Goal: Information Seeking & Learning: Find specific page/section

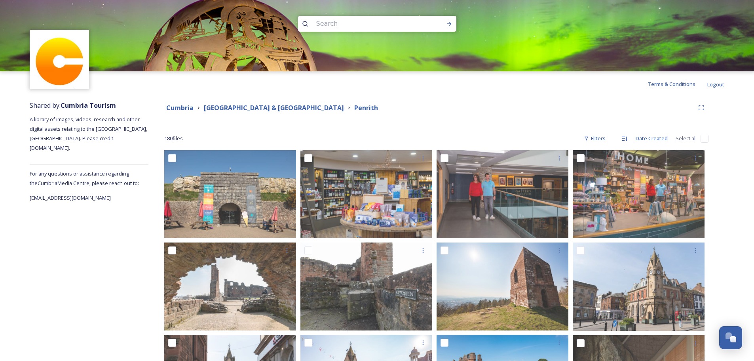
click at [396, 25] on input at bounding box center [366, 23] width 108 height 17
type input "[PERSON_NAME]"
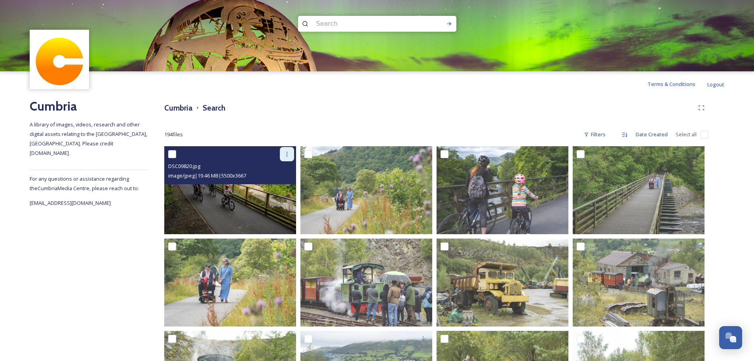
click at [284, 151] on icon at bounding box center [287, 154] width 6 height 6
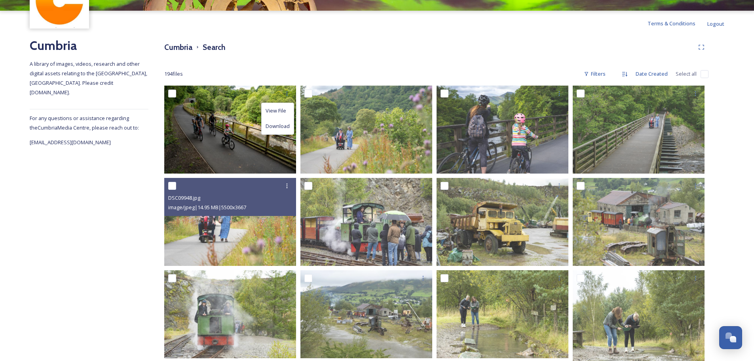
scroll to position [40, 0]
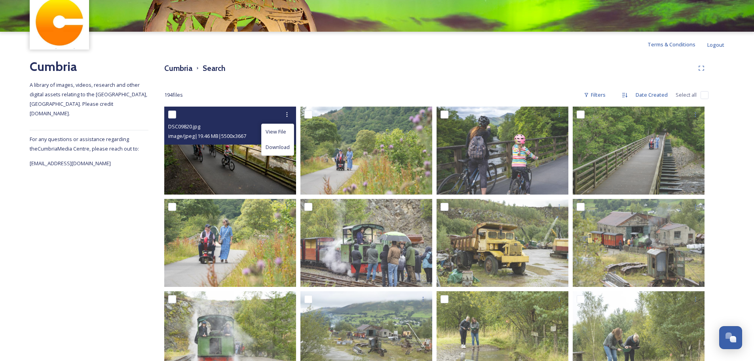
click at [174, 112] on input "checkbox" at bounding box center [172, 114] width 8 height 8
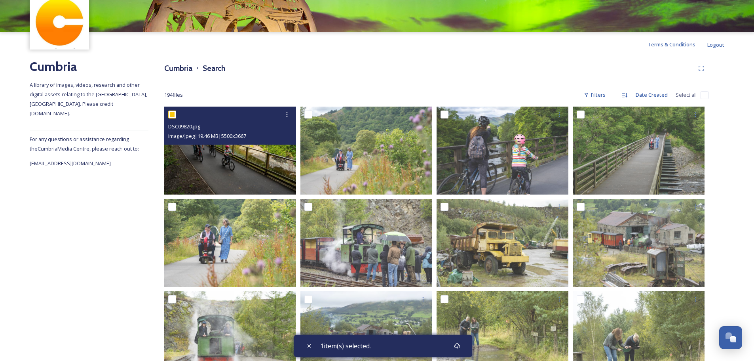
click at [169, 115] on input "checkbox" at bounding box center [172, 114] width 8 height 8
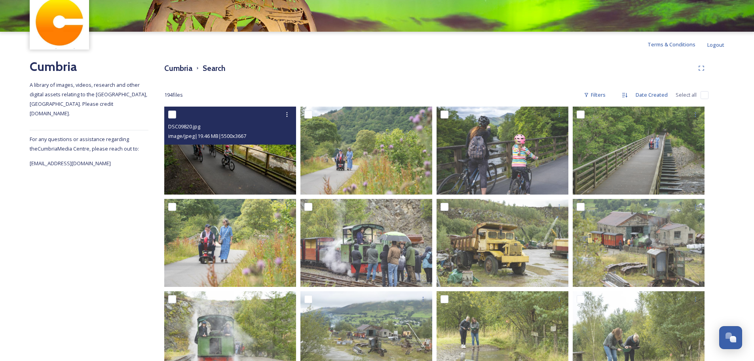
click at [174, 113] on input "checkbox" at bounding box center [172, 114] width 8 height 8
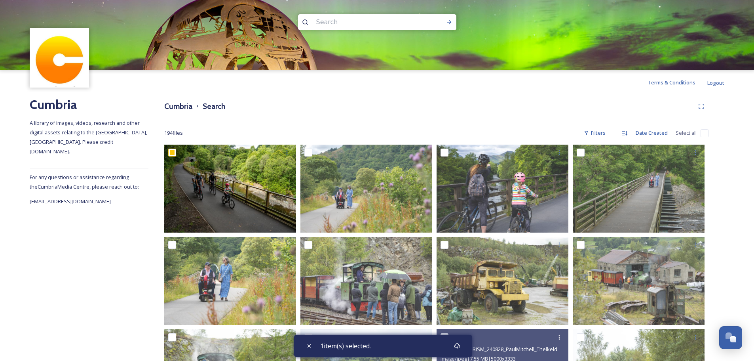
scroll to position [0, 0]
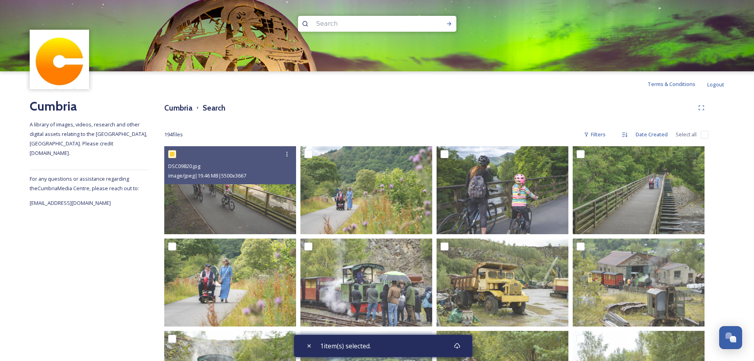
click at [172, 158] on input "checkbox" at bounding box center [172, 154] width 8 height 8
checkbox input "false"
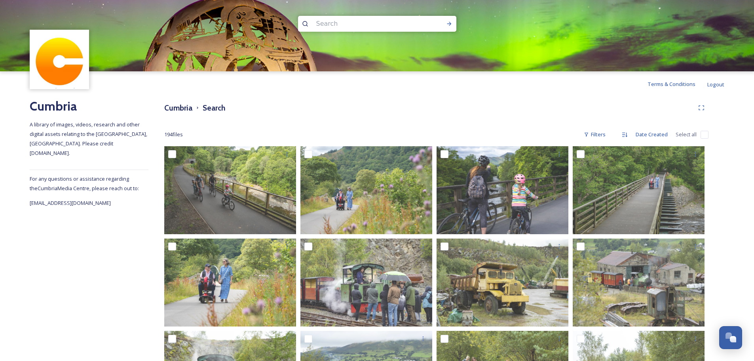
click at [406, 23] on input at bounding box center [366, 23] width 108 height 17
type input "brockhole"
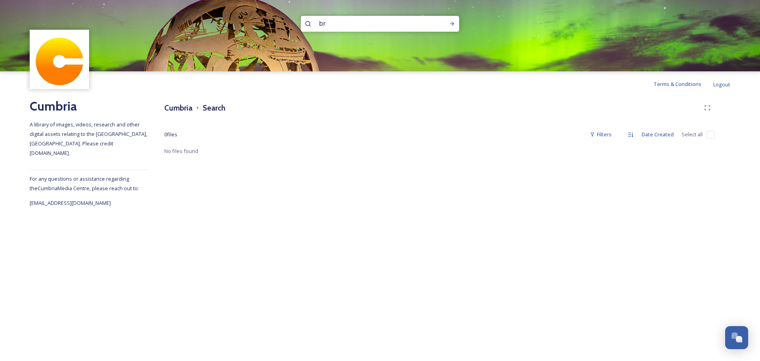
type input "b"
type input "q"
type input "w"
type input "river kent"
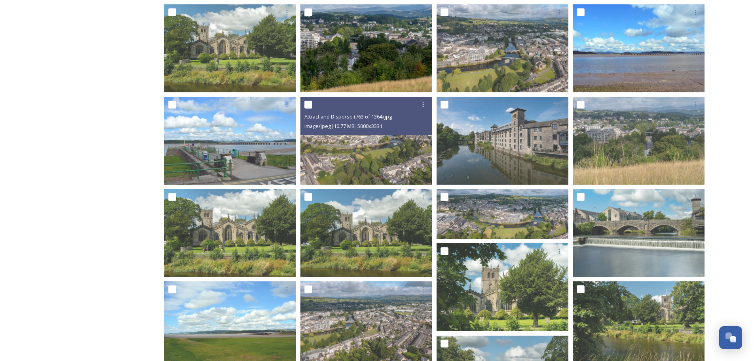
scroll to position [237, 0]
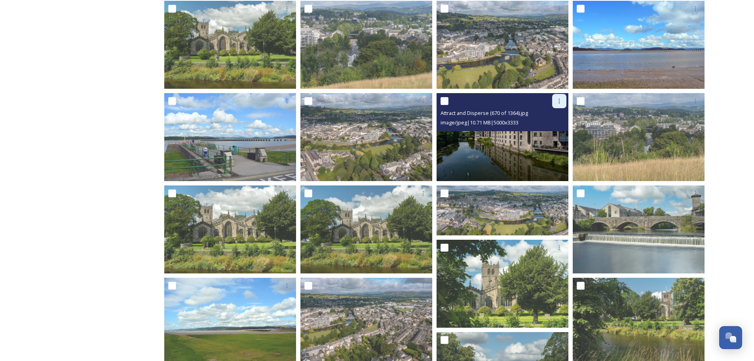
click at [560, 104] on div at bounding box center [559, 101] width 14 height 14
click at [448, 102] on input "checkbox" at bounding box center [445, 101] width 8 height 8
checkbox input "true"
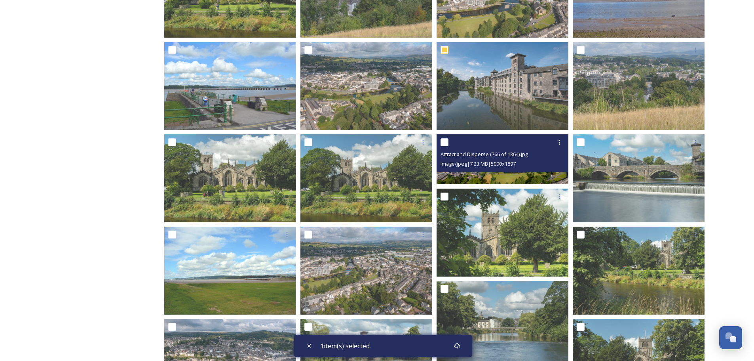
scroll to position [246, 0]
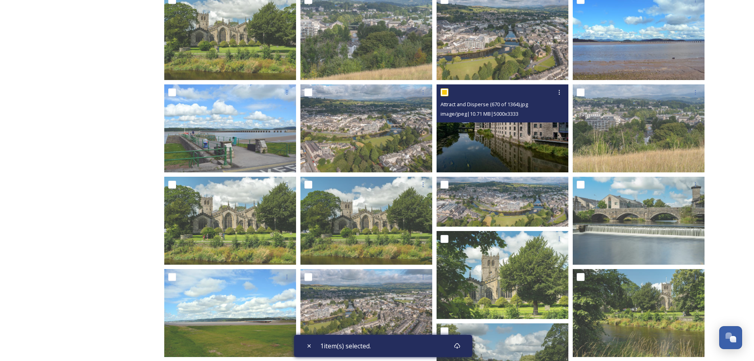
click at [449, 91] on div at bounding box center [504, 92] width 126 height 14
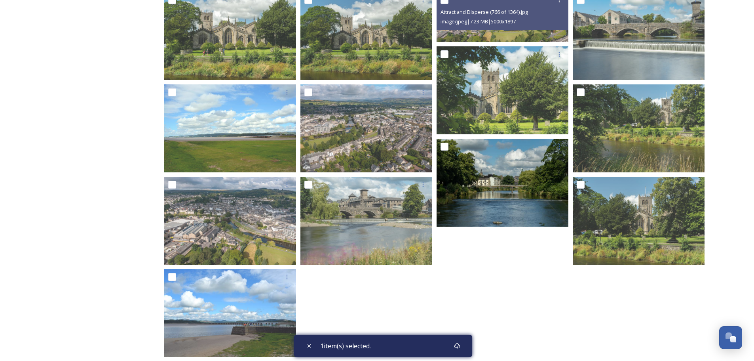
scroll to position [444, 0]
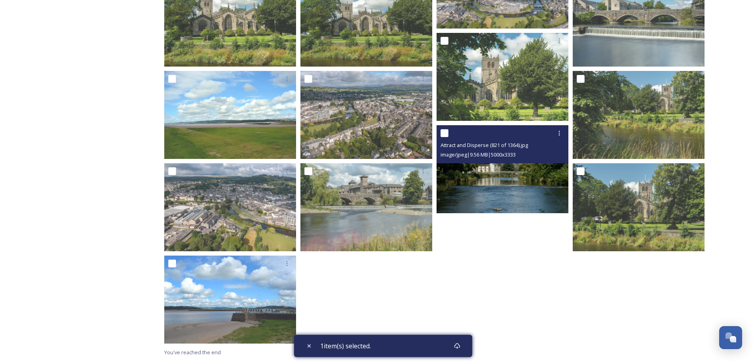
click at [447, 135] on input "checkbox" at bounding box center [445, 133] width 8 height 8
checkbox input "true"
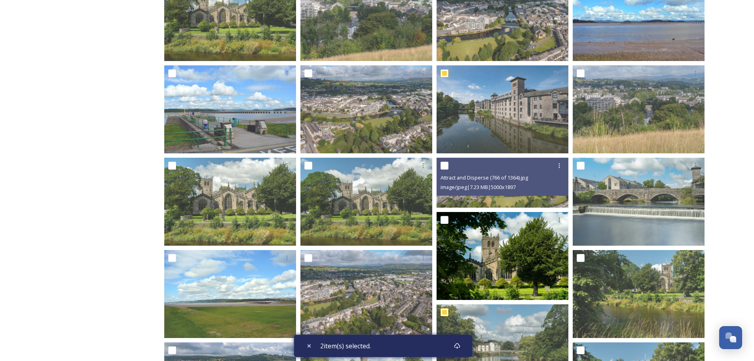
scroll to position [246, 0]
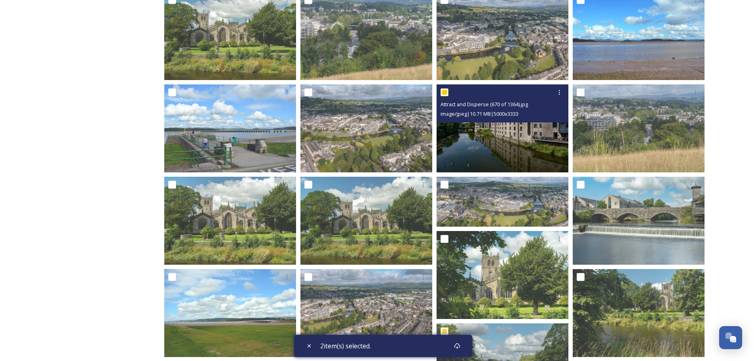
click at [445, 95] on input "checkbox" at bounding box center [445, 92] width 8 height 8
checkbox input "false"
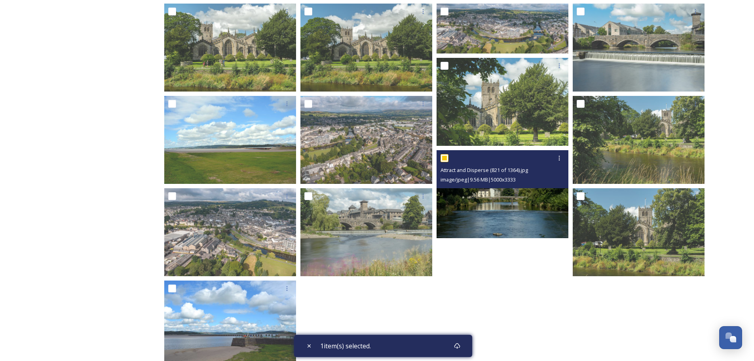
scroll to position [444, 0]
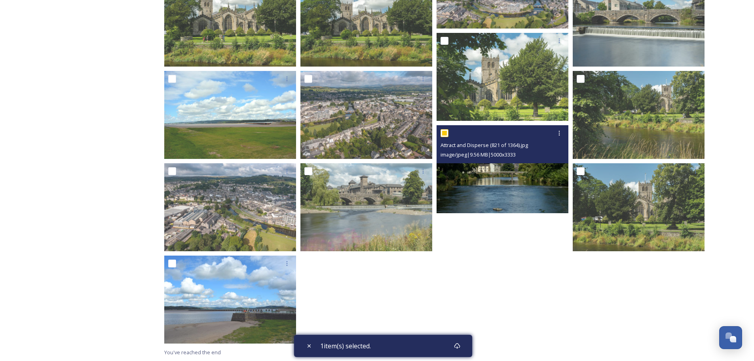
click at [444, 134] on input "checkbox" at bounding box center [445, 133] width 8 height 8
checkbox input "false"
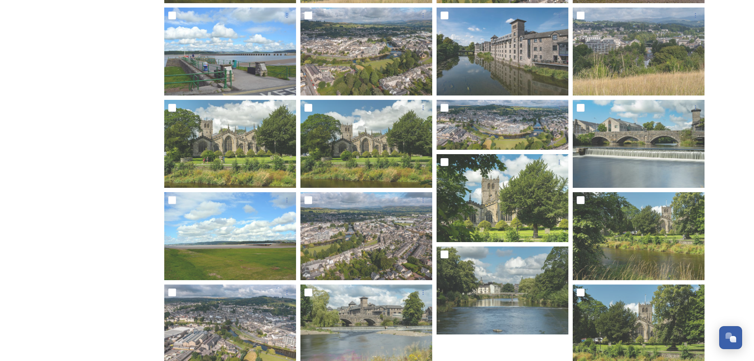
scroll to position [325, 0]
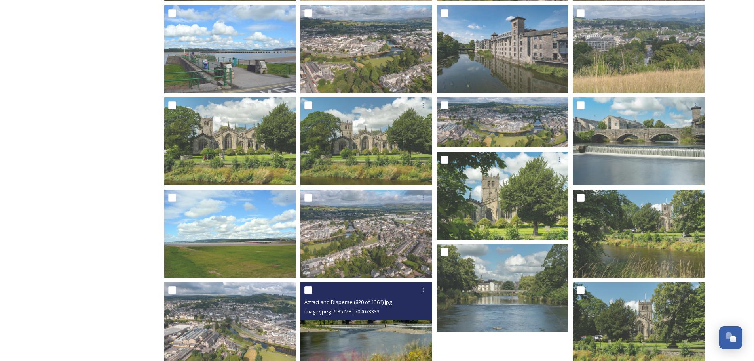
click at [312, 286] on input "checkbox" at bounding box center [308, 290] width 8 height 8
checkbox input "true"
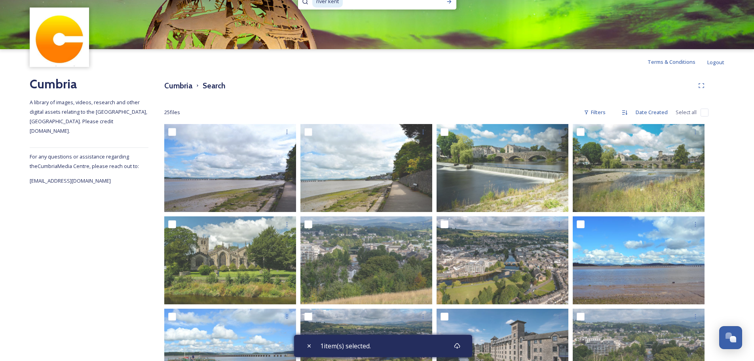
scroll to position [9, 0]
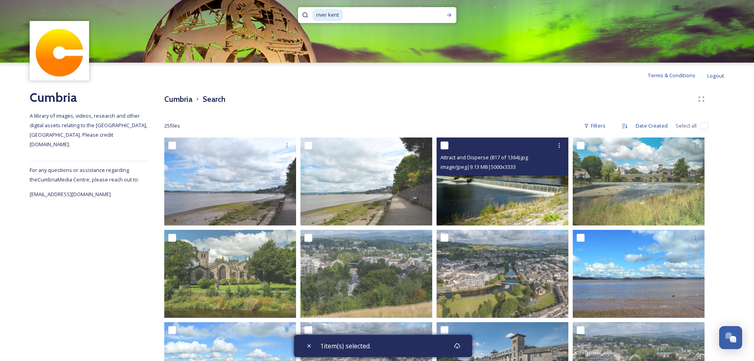
click at [446, 144] on input "checkbox" at bounding box center [445, 145] width 8 height 8
checkbox input "true"
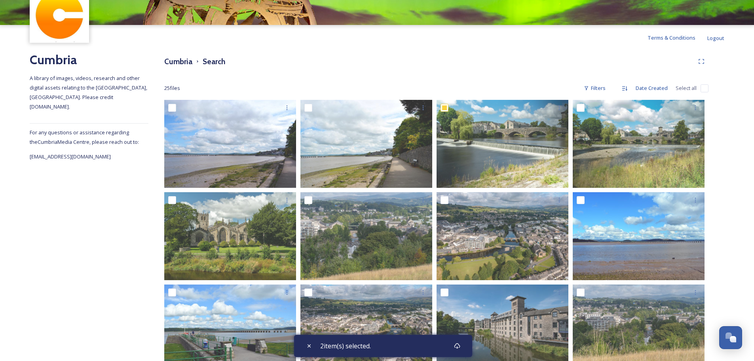
scroll to position [48, 0]
